Goal: Task Accomplishment & Management: Complete application form

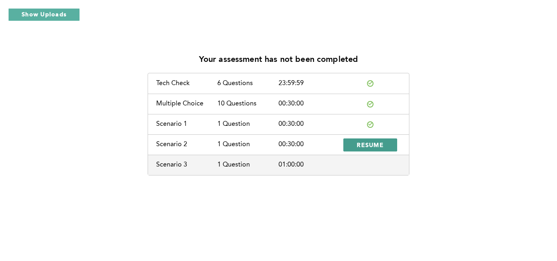
click at [379, 144] on span "RESUME" at bounding box center [369, 145] width 27 height 8
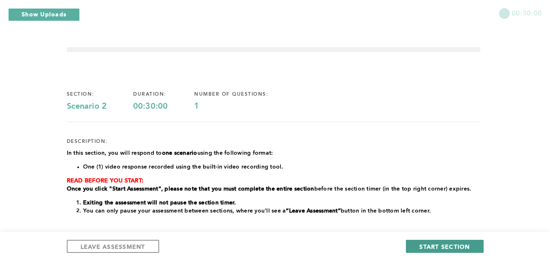
click at [442, 243] on span "START SECTION" at bounding box center [445, 247] width 51 height 8
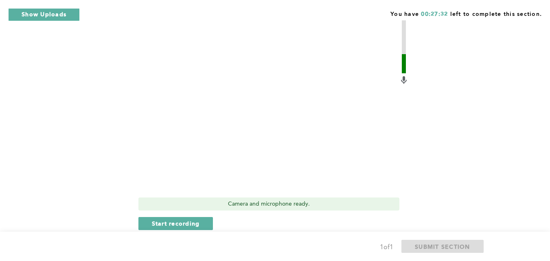
scroll to position [286, 0]
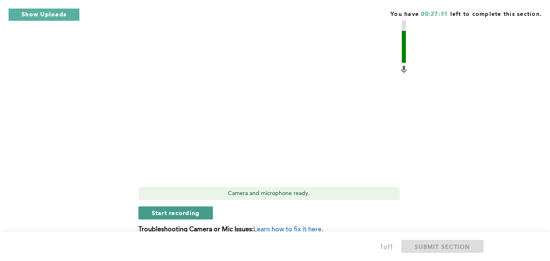
click at [190, 207] on button "Start recording" at bounding box center [176, 213] width 75 height 13
click at [186, 209] on span "Stop recording" at bounding box center [176, 213] width 48 height 8
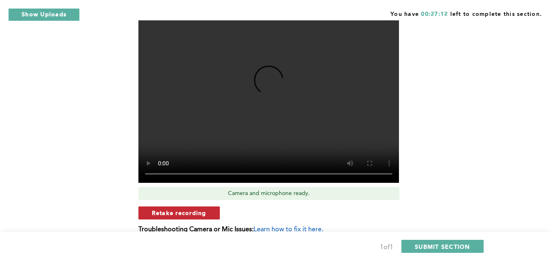
click at [198, 209] on span "Retake recording" at bounding box center [179, 213] width 55 height 8
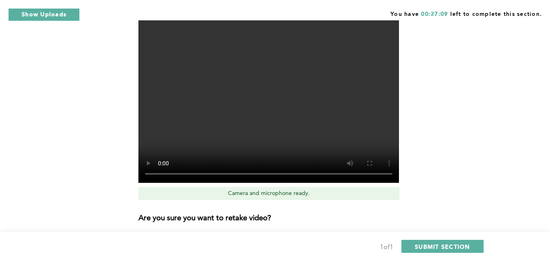
click at [288, 236] on span "Yes, retake video" at bounding box center [295, 240] width 55 height 8
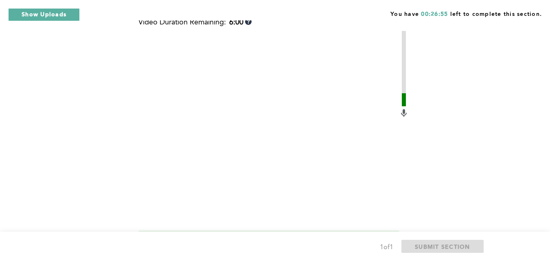
scroll to position [277, 0]
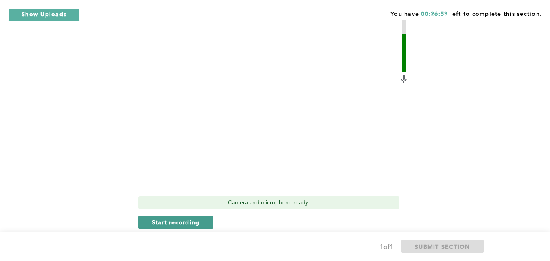
click at [191, 218] on span "Start recording" at bounding box center [176, 222] width 48 height 8
drag, startPoint x: 191, startPoint y: 207, endPoint x: 169, endPoint y: 213, distance: 22.6
drag, startPoint x: 169, startPoint y: 213, endPoint x: 156, endPoint y: 213, distance: 12.2
drag, startPoint x: 156, startPoint y: 213, endPoint x: 383, endPoint y: 213, distance: 226.5
click at [383, 216] on div "Stop recording" at bounding box center [274, 222] width 271 height 13
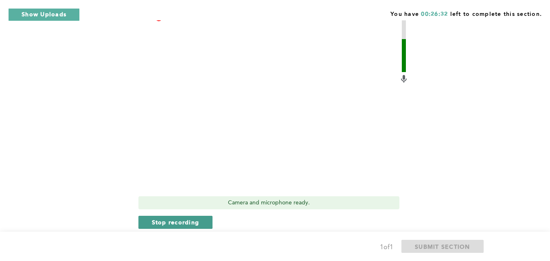
drag, startPoint x: 166, startPoint y: 215, endPoint x: 154, endPoint y: 208, distance: 13.7
drag, startPoint x: 154, startPoint y: 208, endPoint x: 190, endPoint y: 209, distance: 35.4
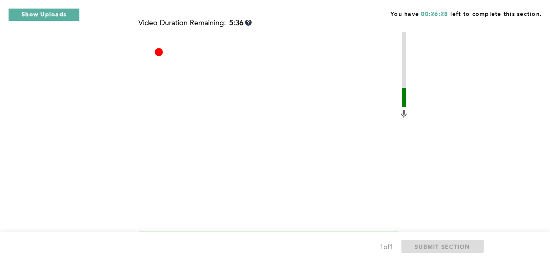
scroll to position [312, 0]
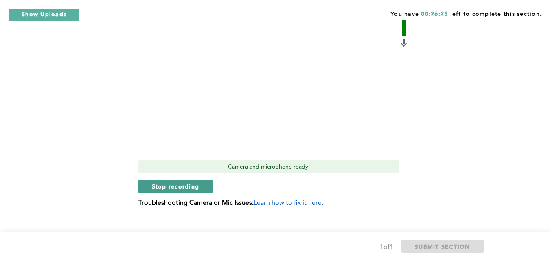
click at [178, 183] on span "Stop recording" at bounding box center [176, 187] width 48 height 8
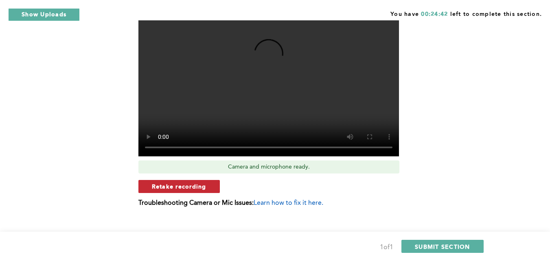
click at [185, 183] on span "Retake recording" at bounding box center [179, 187] width 55 height 8
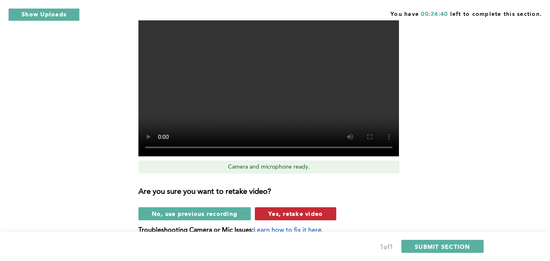
click at [309, 210] on span "Yes, retake video" at bounding box center [295, 214] width 55 height 8
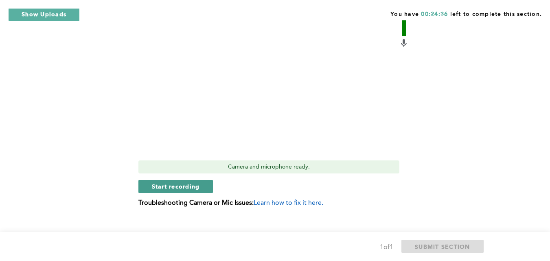
click at [170, 183] on span "Start recording" at bounding box center [176, 187] width 48 height 8
click at [163, 183] on span "Stop recording" at bounding box center [176, 187] width 48 height 8
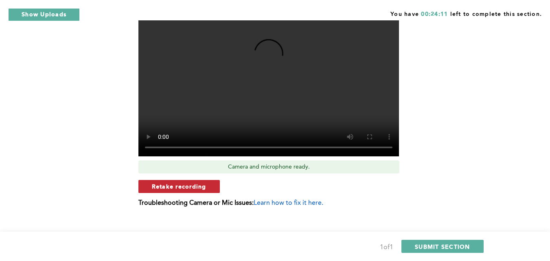
click at [187, 183] on span "Retake recording" at bounding box center [179, 187] width 55 height 8
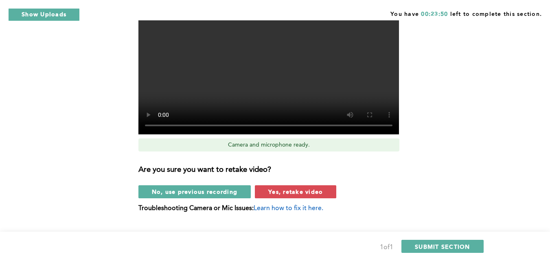
scroll to position [339, 0]
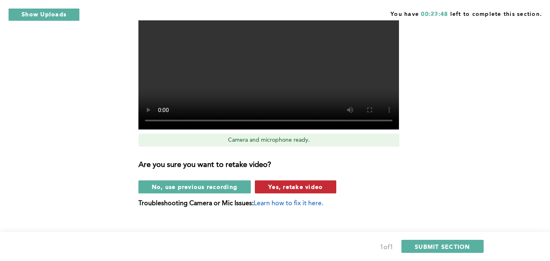
click at [284, 183] on span "Yes, retake video" at bounding box center [295, 187] width 55 height 8
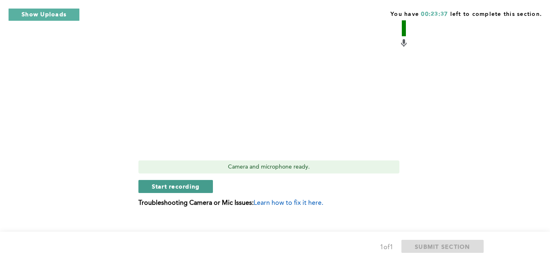
click at [181, 183] on span "Start recording" at bounding box center [176, 187] width 48 height 8
drag, startPoint x: 181, startPoint y: 178, endPoint x: 161, endPoint y: 175, distance: 20.2
click at [161, 183] on span "Stop recording" at bounding box center [176, 187] width 48 height 8
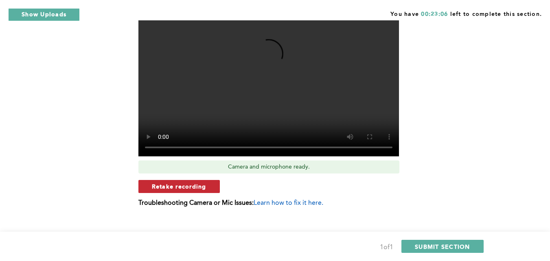
click at [187, 183] on span "Retake recording" at bounding box center [179, 187] width 55 height 8
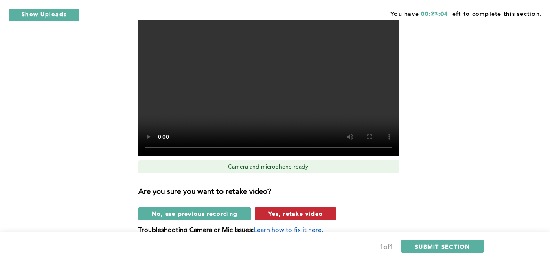
click at [293, 210] on span "Yes, retake video" at bounding box center [295, 214] width 55 height 8
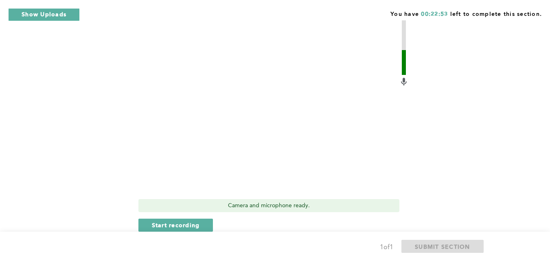
scroll to position [275, 0]
click at [192, 220] on span "Start recording" at bounding box center [176, 224] width 48 height 8
click at [176, 220] on span "Stop recording" at bounding box center [176, 224] width 48 height 8
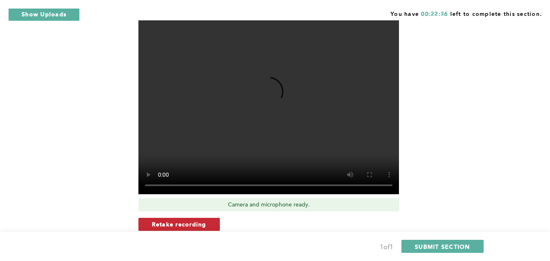
click at [194, 220] on span "Retake recording" at bounding box center [179, 224] width 55 height 8
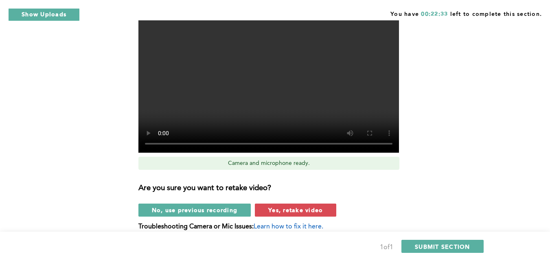
scroll to position [340, 0]
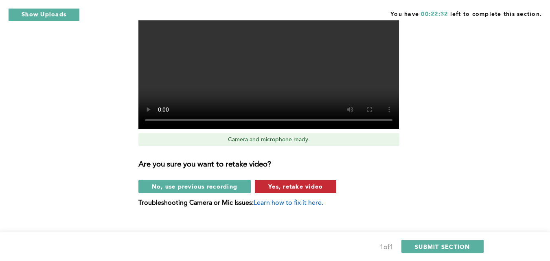
click at [309, 183] on span "Yes, retake video" at bounding box center [295, 187] width 55 height 8
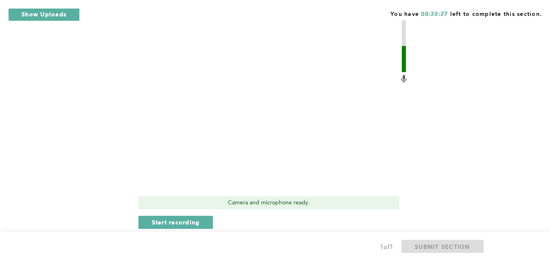
scroll to position [282, 0]
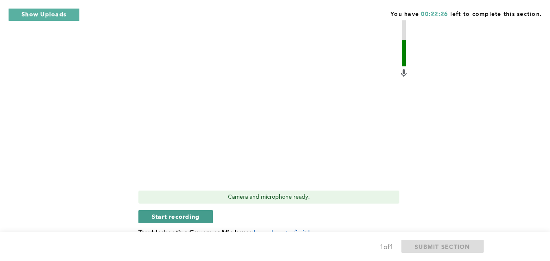
click at [188, 213] on span "Start recording" at bounding box center [176, 217] width 48 height 8
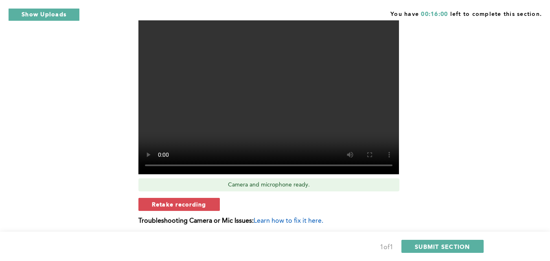
scroll to position [296, 0]
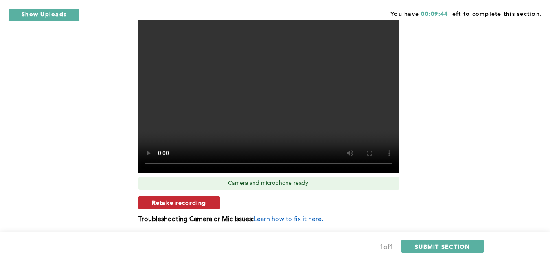
drag, startPoint x: 180, startPoint y: 191, endPoint x: 159, endPoint y: 189, distance: 20.9
click at [159, 199] on span "Retake recording" at bounding box center [179, 203] width 55 height 8
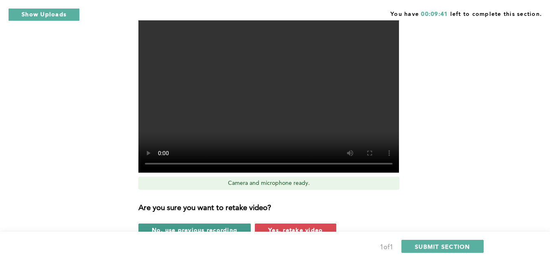
click at [184, 226] on span "No, use previous recording" at bounding box center [195, 230] width 86 height 8
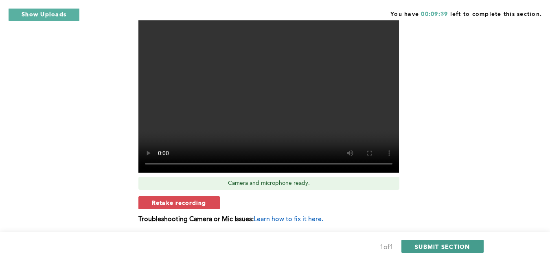
click at [452, 245] on span "SUBMIT SECTION" at bounding box center [442, 247] width 55 height 8
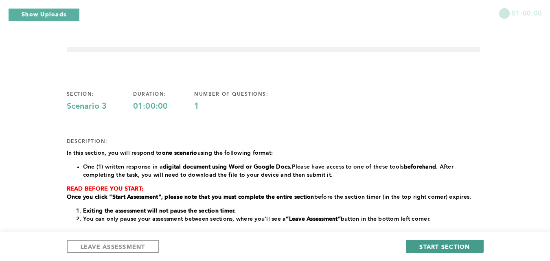
click at [430, 244] on span "START SECTION" at bounding box center [445, 247] width 51 height 8
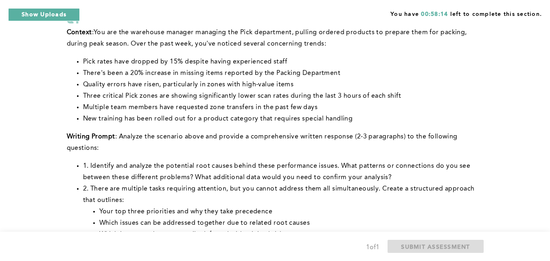
scroll to position [68, 0]
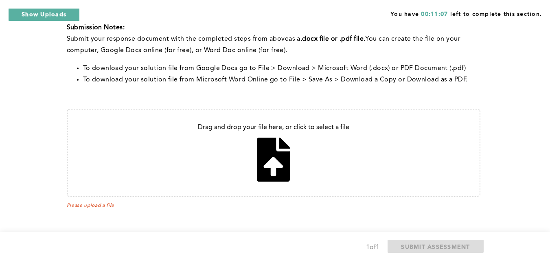
scroll to position [326, 0]
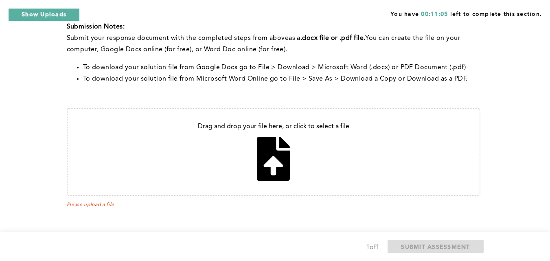
click at [269, 156] on input "file" at bounding box center [274, 152] width 412 height 86
type input "C:\fakepath\Scenarion_3.pdf"
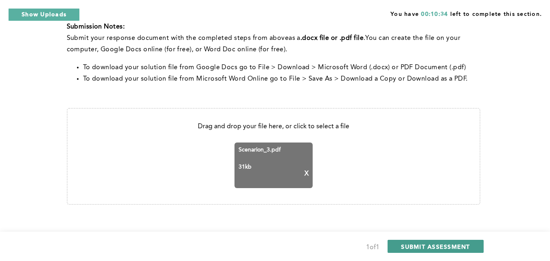
click at [423, 244] on span "SUBMIT ASSESSMENT" at bounding box center [435, 247] width 69 height 8
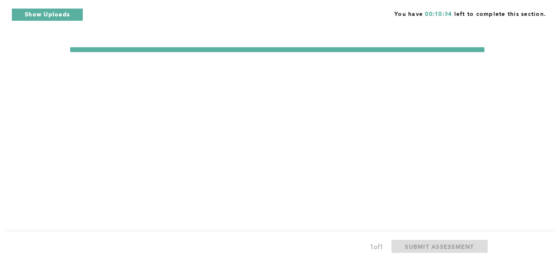
scroll to position [0, 0]
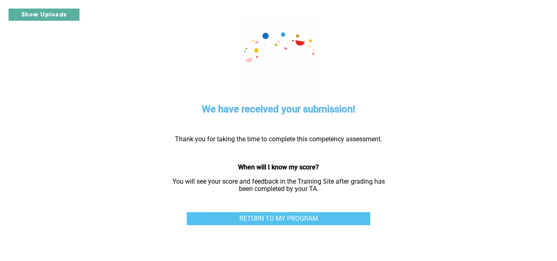
click at [286, 219] on link "RETURN TO MY PROGRAM" at bounding box center [278, 218] width 183 height 13
